Goal: Task Accomplishment & Management: Complete application form

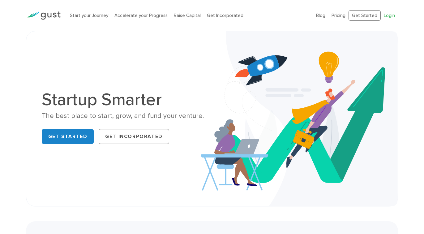
click at [394, 15] on link "Login" at bounding box center [389, 16] width 11 height 6
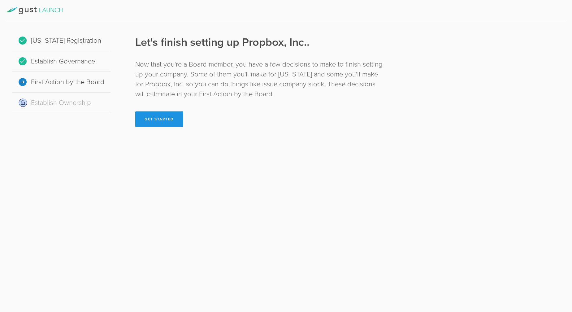
click at [166, 124] on button "Get Started" at bounding box center [159, 118] width 48 height 15
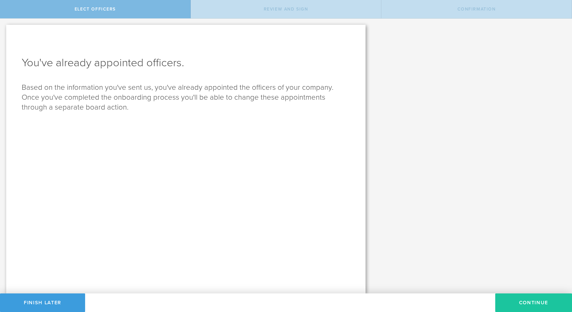
click at [512, 305] on button "Continue" at bounding box center [533, 302] width 77 height 19
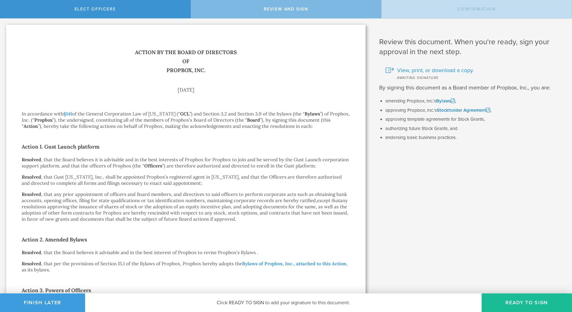
click at [406, 67] on span "View, print, or download a copy." at bounding box center [435, 70] width 77 height 8
click at [440, 99] on link "Bylaws" at bounding box center [445, 101] width 19 height 6
click at [460, 111] on link "Stockholder Agreement" at bounding box center [464, 110] width 54 height 6
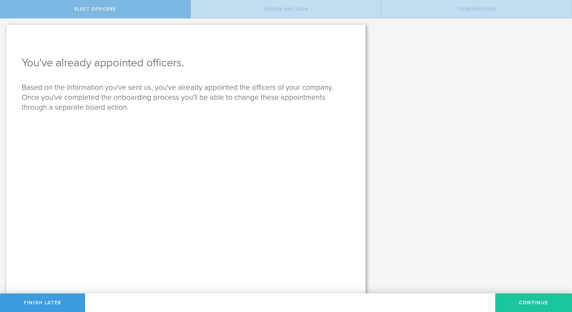
click at [526, 307] on button "Continue" at bounding box center [533, 302] width 77 height 19
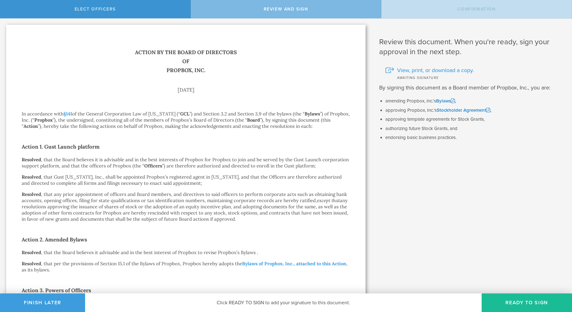
click at [401, 69] on span "View, print, or download a copy." at bounding box center [435, 70] width 77 height 8
click at [59, 303] on button "Finish Later" at bounding box center [42, 302] width 85 height 19
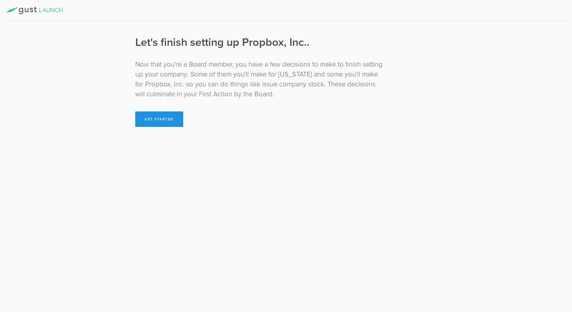
click at [171, 123] on button "Get Started" at bounding box center [159, 118] width 48 height 15
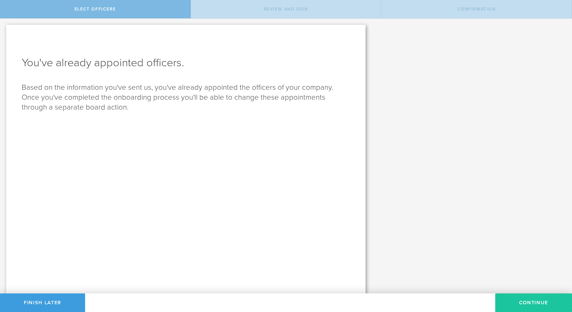
click at [506, 302] on button "Continue" at bounding box center [533, 302] width 77 height 19
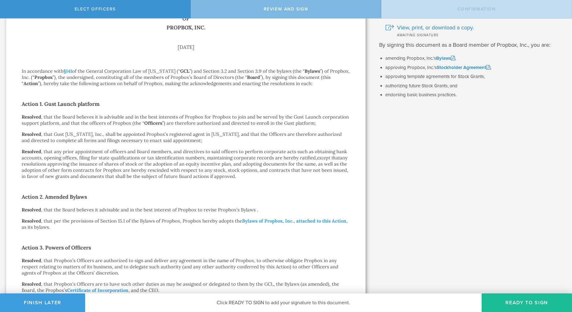
scroll to position [44, 0]
click at [317, 221] on link "Bylaws of Propbox, Inc., attached to this Action" at bounding box center [294, 220] width 104 height 6
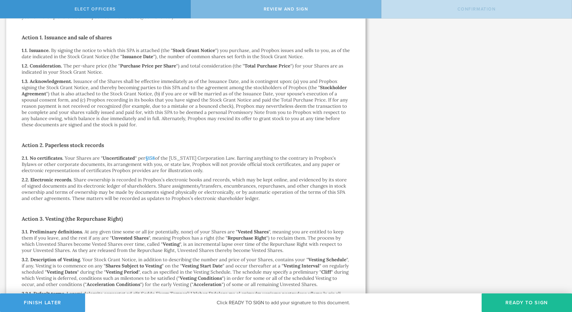
scroll to position [1933, 0]
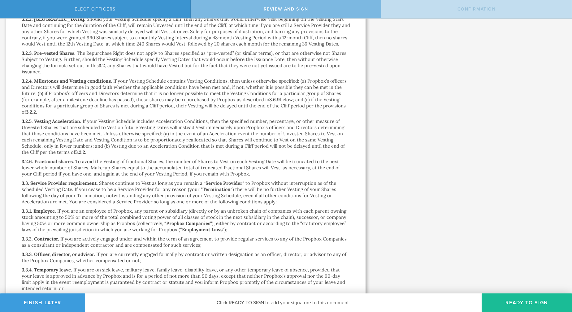
click at [102, 170] on p "To avoid the Vesting of fractional Shares, the number of Shares to Vest on each…" at bounding box center [181, 167] width 318 height 18
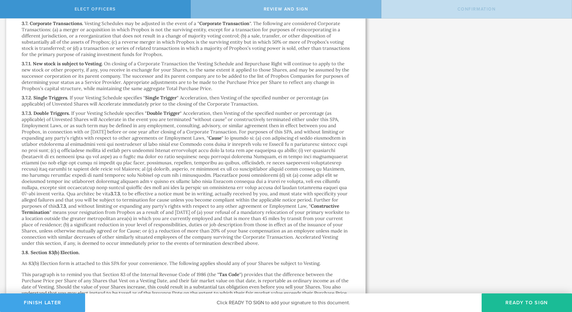
click at [23, 300] on button "Finish Later" at bounding box center [42, 302] width 85 height 19
